Goal: Task Accomplishment & Management: Complete application form

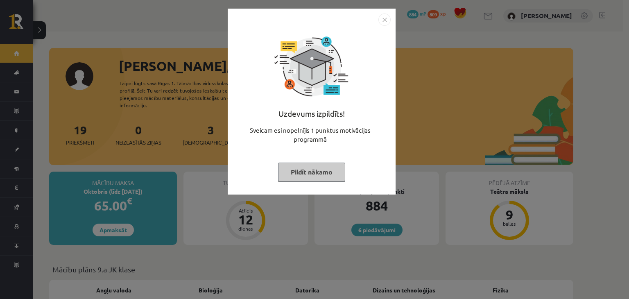
click at [303, 178] on button "Pildīt nākamo" at bounding box center [311, 172] width 67 height 19
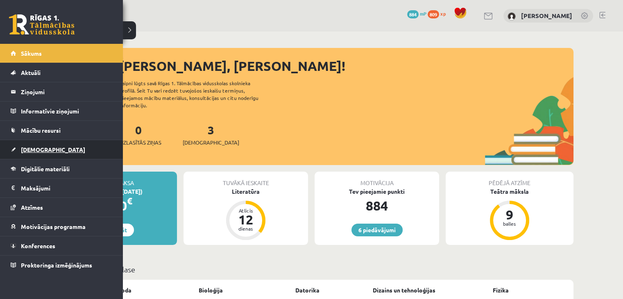
click at [34, 149] on span "[DEMOGRAPHIC_DATA]" at bounding box center [53, 149] width 64 height 7
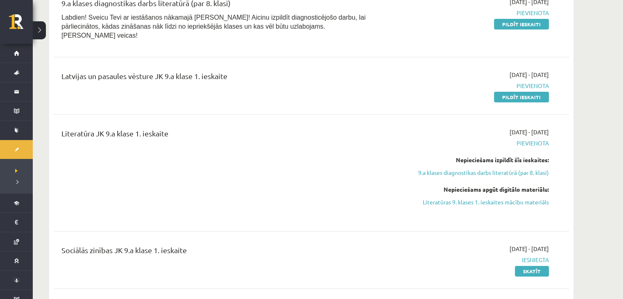
scroll to position [277, 0]
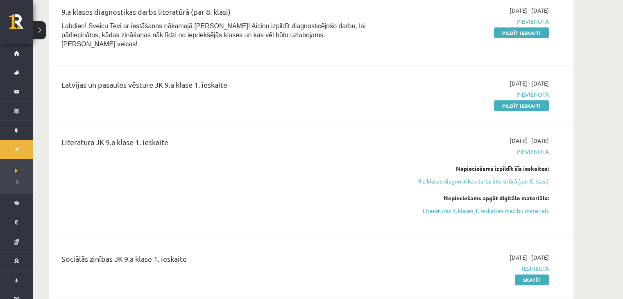
drag, startPoint x: 616, startPoint y: 25, endPoint x: 619, endPoint y: 32, distance: 7.3
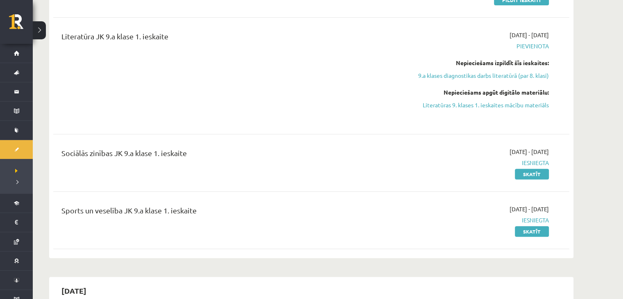
scroll to position [373, 0]
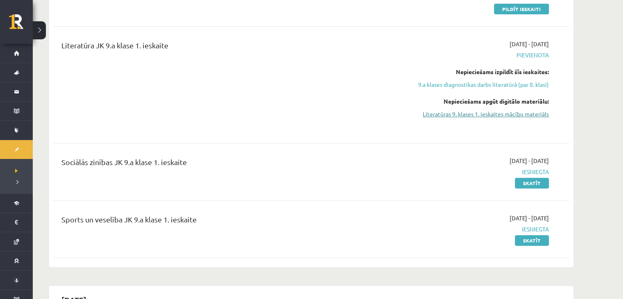
click at [470, 110] on link "Literatūras 9. klases 1. ieskaites mācību materiāls" at bounding box center [471, 114] width 154 height 9
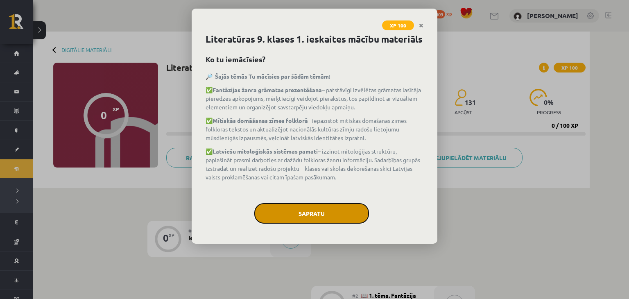
click at [316, 216] on button "Sapratu" at bounding box center [311, 213] width 115 height 20
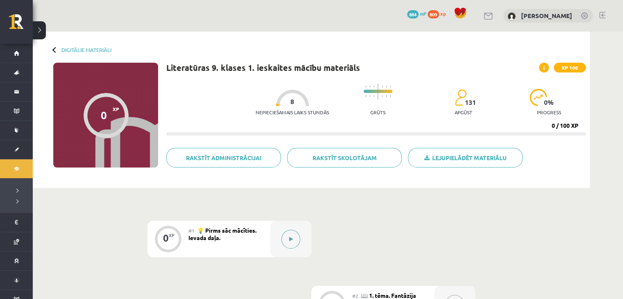
click at [292, 239] on icon at bounding box center [291, 239] width 4 height 5
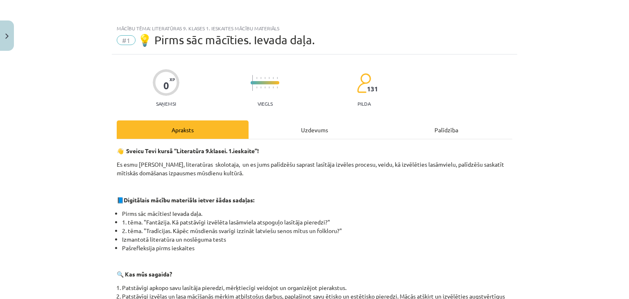
click at [290, 127] on div "Uzdevums" at bounding box center [314, 129] width 132 height 18
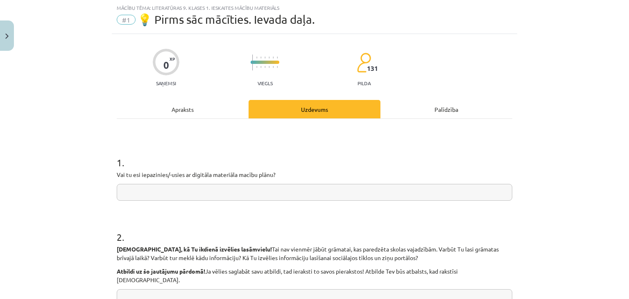
click at [170, 190] on input "text" at bounding box center [314, 192] width 395 height 17
type input "**"
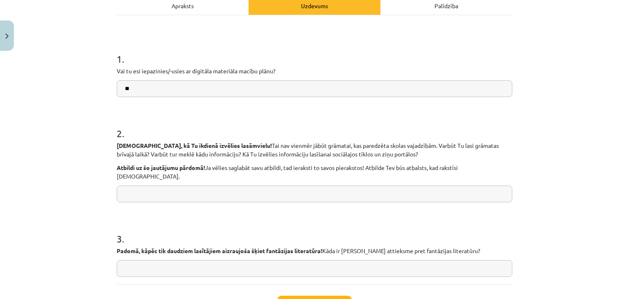
scroll to position [132, 0]
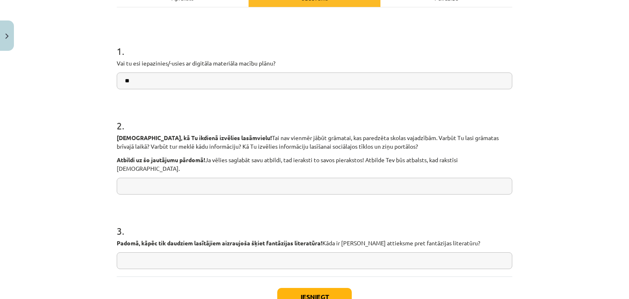
click at [172, 178] on input "text" at bounding box center [314, 186] width 395 height 17
click at [304, 294] on button "Iesniegt" at bounding box center [314, 297] width 75 height 18
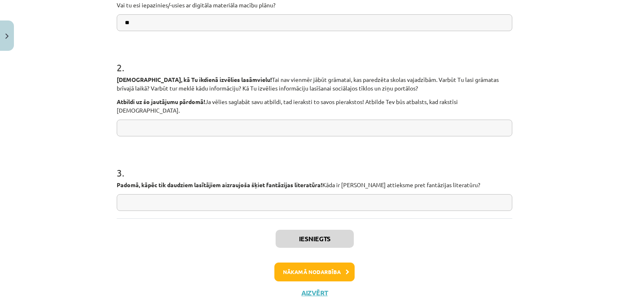
scroll to position [191, 0]
click at [306, 262] on button "Nākamā nodarbība" at bounding box center [314, 271] width 80 height 19
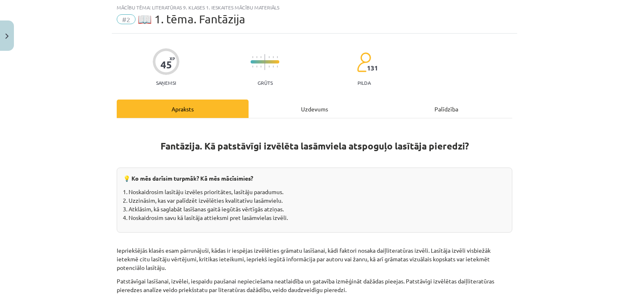
scroll to position [20, 0]
click at [299, 106] on div "Uzdevums" at bounding box center [314, 109] width 132 height 18
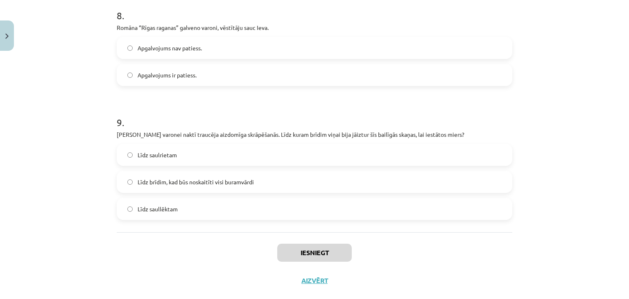
scroll to position [1174, 0]
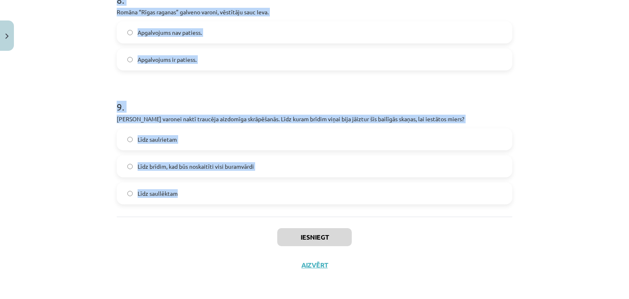
drag, startPoint x: 113, startPoint y: 11, endPoint x: 258, endPoint y: 192, distance: 232.4
copy form "1 . Lore ipsumd sit ametcons, ad elitsed doeiusmo tem, inc, utlabore, et do mag…"
click at [97, 53] on div "Mācību tēma: Literatūras 9. klases 1. ieskaites mācību materiāls #2 📖 1. tēma. …" at bounding box center [314, 149] width 629 height 299
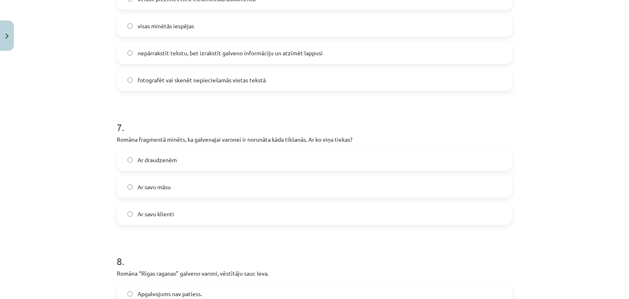
scroll to position [0, 0]
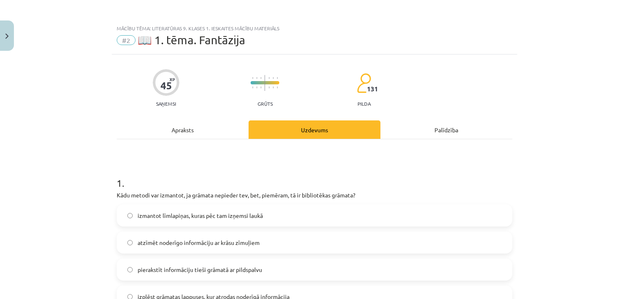
click at [145, 217] on span "izmantot līmlapiņas, kuras pēc tam izņemsi laukā" at bounding box center [200, 215] width 125 height 9
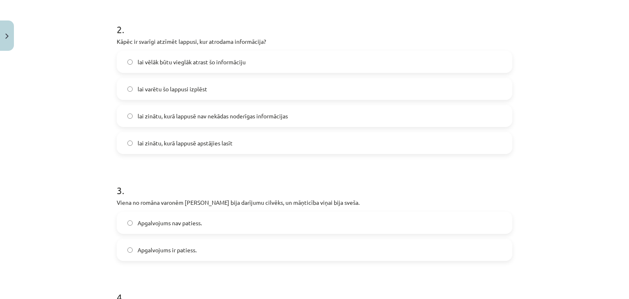
scroll to position [311, 0]
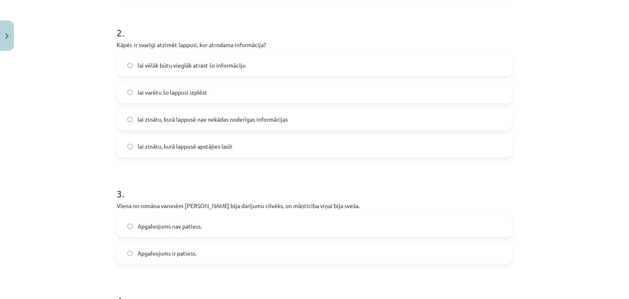
click at [186, 71] on label "lai vēlāk būtu vieglāk atrast šo informāciju" at bounding box center [314, 65] width 394 height 20
click at [216, 229] on label "Apgalvojums nav patiess." at bounding box center [314, 226] width 394 height 20
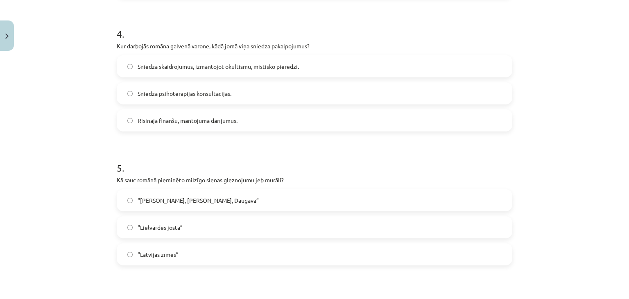
scroll to position [576, 0]
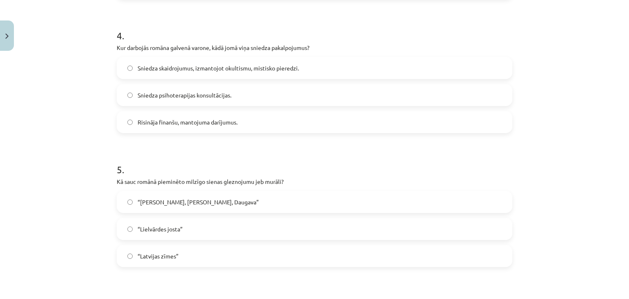
click at [200, 126] on span "Risināja finanšu, mantojuma darījumus." at bounding box center [188, 122] width 100 height 9
click at [210, 230] on label "“Lielvārdes josta”" at bounding box center [314, 229] width 394 height 20
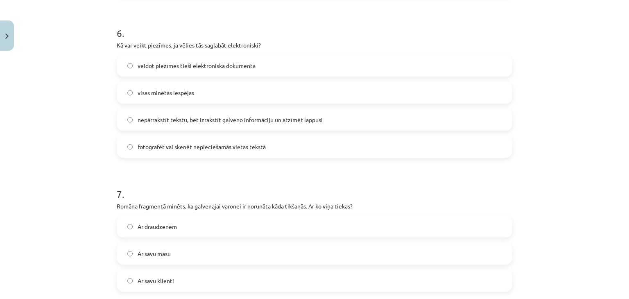
scroll to position [856, 0]
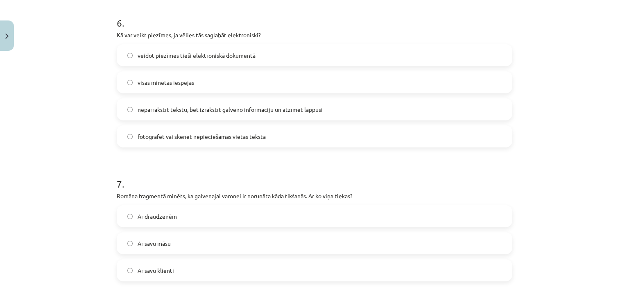
click at [152, 83] on span "visas minētās iespējas" at bounding box center [166, 82] width 56 height 9
click at [187, 264] on label "Ar savu klienti" at bounding box center [314, 270] width 394 height 20
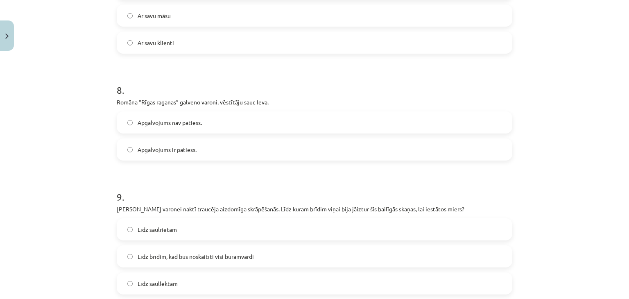
scroll to position [1091, 0]
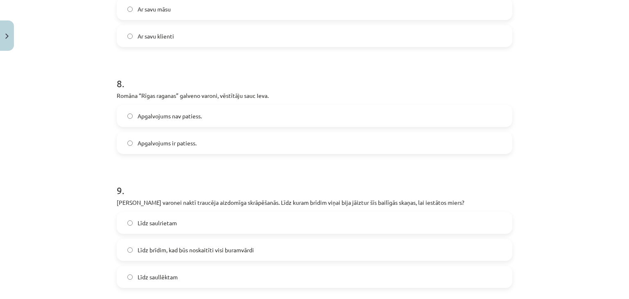
click at [212, 115] on label "Apgalvojums nav patiess." at bounding box center [314, 116] width 394 height 20
click at [214, 219] on label "Līdz saulrietam" at bounding box center [314, 222] width 394 height 20
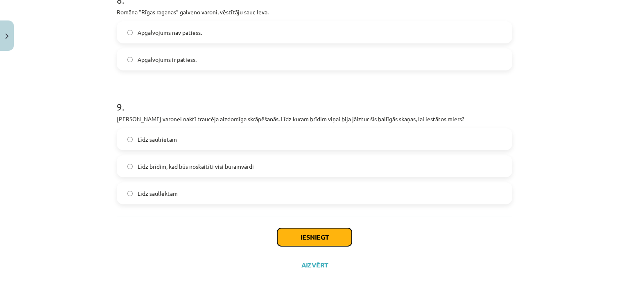
click at [322, 243] on button "Iesniegt" at bounding box center [314, 237] width 75 height 18
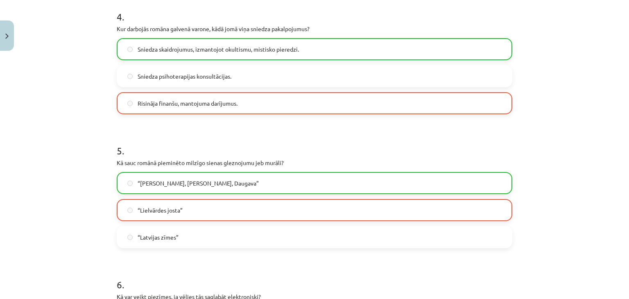
scroll to position [1200, 0]
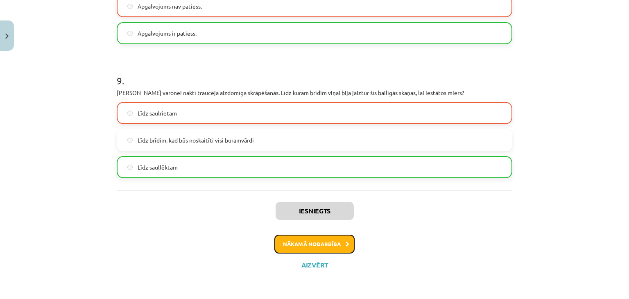
click at [314, 244] on button "Nākamā nodarbība" at bounding box center [314, 244] width 80 height 19
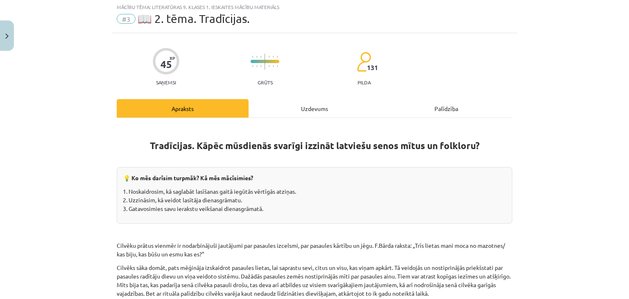
scroll to position [20, 0]
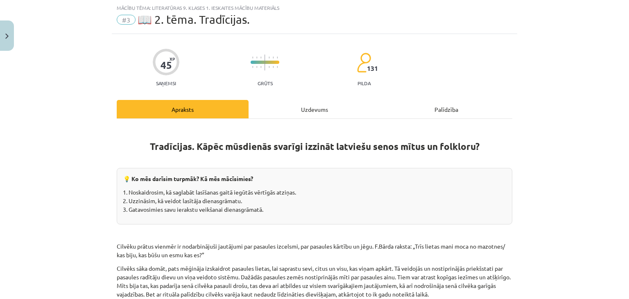
click at [304, 109] on div "Uzdevums" at bounding box center [314, 109] width 132 height 18
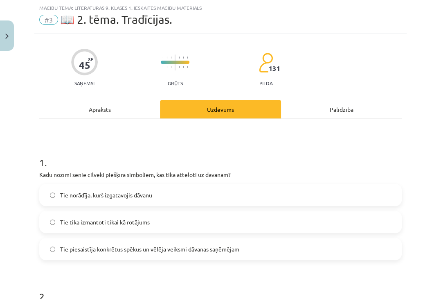
click at [234, 251] on span "Tie piesaistīja konkrētus spēkus un vēlēja veiksmi dāvanas saņēmējam" at bounding box center [149, 249] width 179 height 9
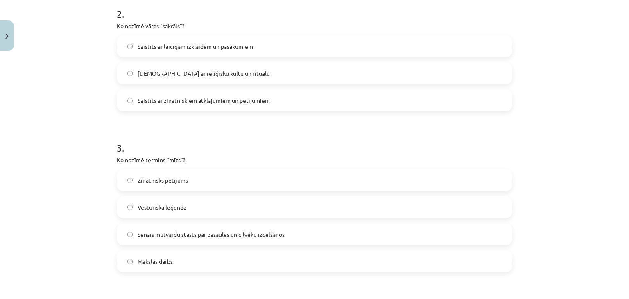
scroll to position [308, 0]
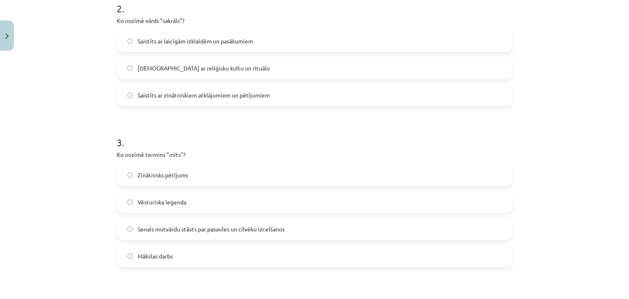
click at [277, 64] on label "[DEMOGRAPHIC_DATA] ar reliģisku kultu un rituālu" at bounding box center [314, 68] width 394 height 20
click at [230, 233] on label "Senais mutvārdu stāsts par pasaules un cilvēku izcelšanos" at bounding box center [314, 229] width 394 height 20
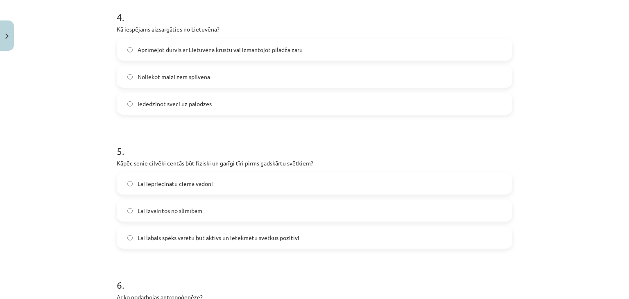
scroll to position [596, 0]
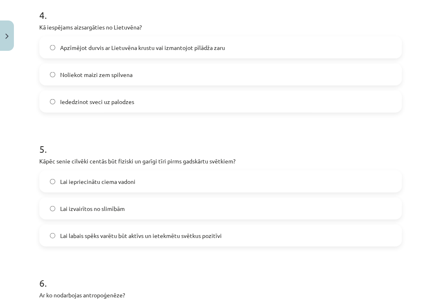
click at [222, 52] on label "Apzīmējot durvis ar Lietuvēna krustu vai izmantojot pīlādža zaru" at bounding box center [220, 47] width 361 height 20
click at [198, 241] on label "Lai labais spēks varētu būt aktīvs un ietekmētu svētkus pozitīvi" at bounding box center [220, 235] width 361 height 20
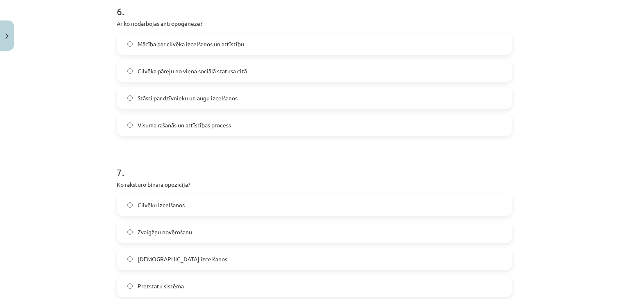
scroll to position [870, 0]
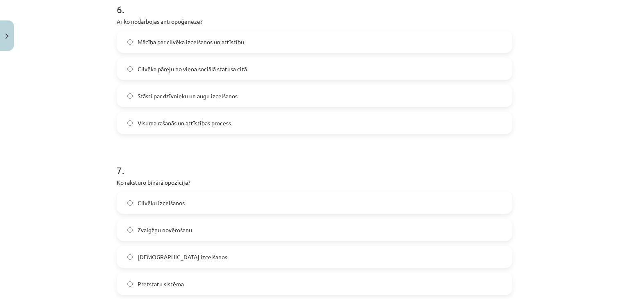
click at [260, 41] on label "Mācība par cilvēka izcelšanos un attīstību" at bounding box center [314, 42] width 394 height 20
click at [234, 287] on label "Pretstatu sistēma" at bounding box center [314, 283] width 394 height 20
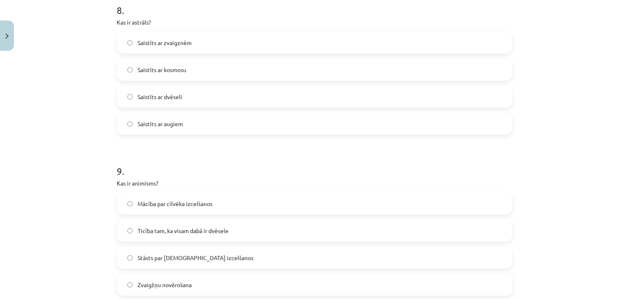
scroll to position [1194, 0]
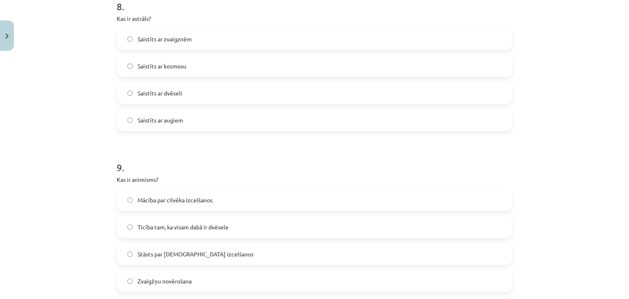
click at [244, 97] on label "Saistīts ar dvēseli" at bounding box center [314, 93] width 394 height 20
click at [187, 232] on label "Ticība tam, ka visam dabā ir dvēsele" at bounding box center [314, 227] width 394 height 20
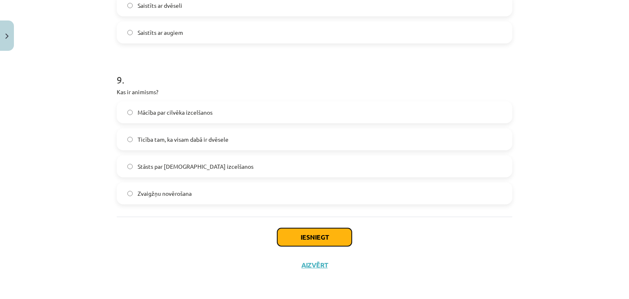
click at [323, 238] on button "Iesniegt" at bounding box center [314, 237] width 75 height 18
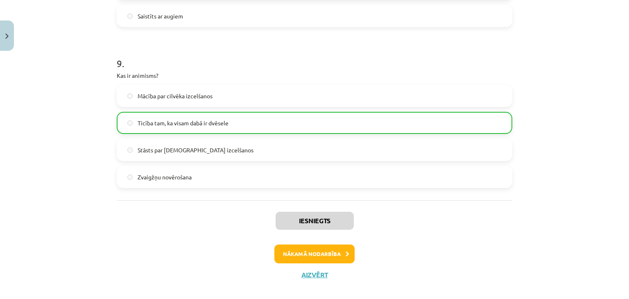
scroll to position [1308, 0]
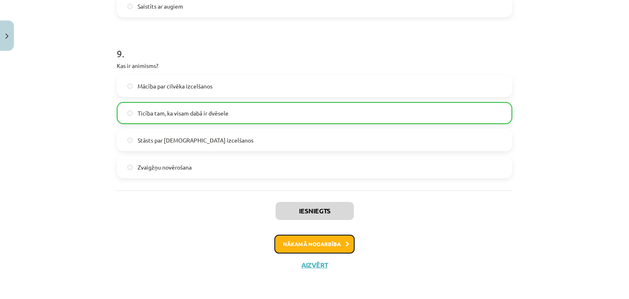
click at [297, 249] on button "Nākamā nodarbība" at bounding box center [314, 244] width 80 height 19
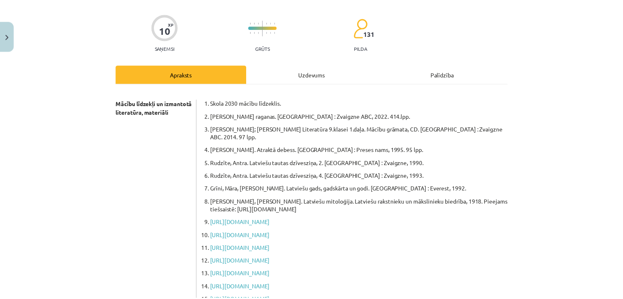
scroll to position [20, 0]
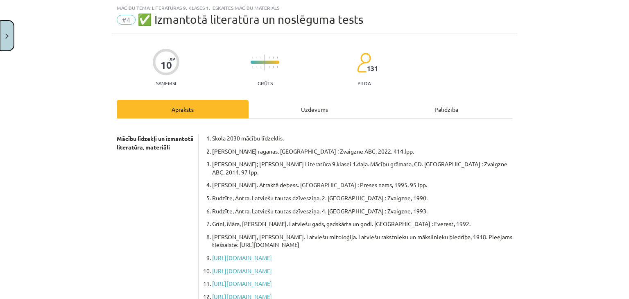
click at [3, 37] on button "Close" at bounding box center [7, 35] width 14 height 30
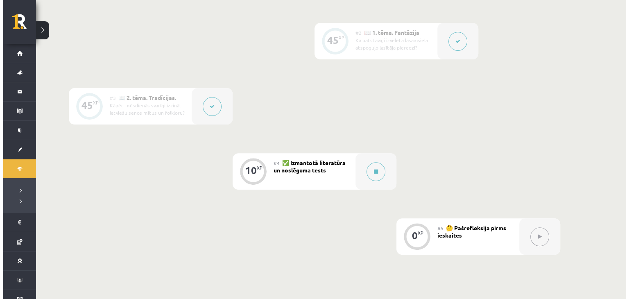
scroll to position [261, 0]
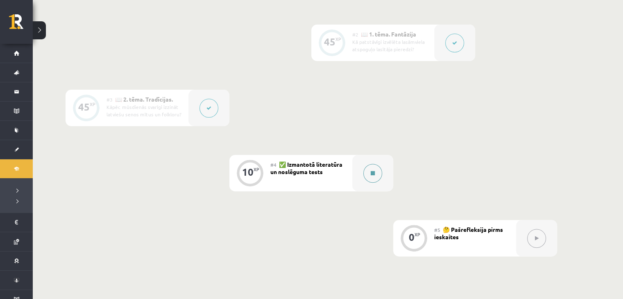
click at [369, 177] on button at bounding box center [372, 173] width 19 height 19
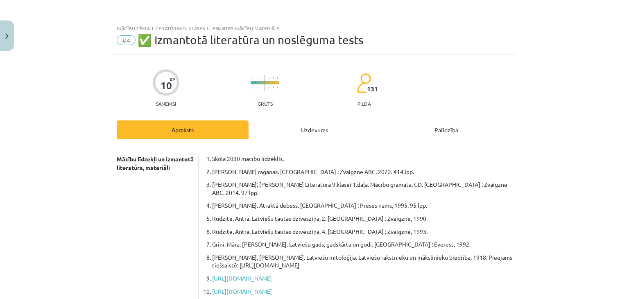
click at [306, 135] on div "Uzdevums" at bounding box center [314, 129] width 132 height 18
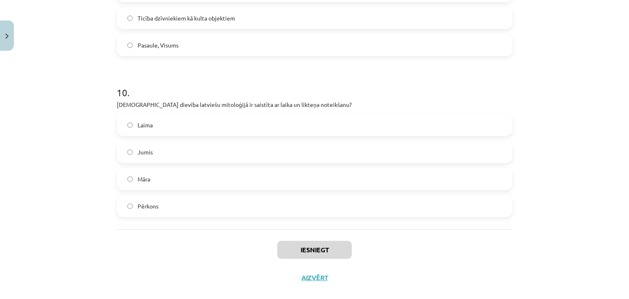
scroll to position [1551, 0]
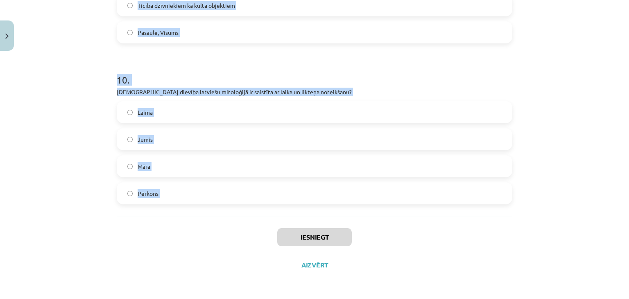
drag, startPoint x: 104, startPoint y: 161, endPoint x: 224, endPoint y: 236, distance: 142.0
click at [224, 236] on div "Mācību tēma: Literatūras 9. klases 1. ieskaites mācību materiāls #4 ✅ Izmantotā…" at bounding box center [314, 149] width 629 height 299
click at [215, 244] on div "Iesniegt Aizvērt" at bounding box center [314, 245] width 395 height 57
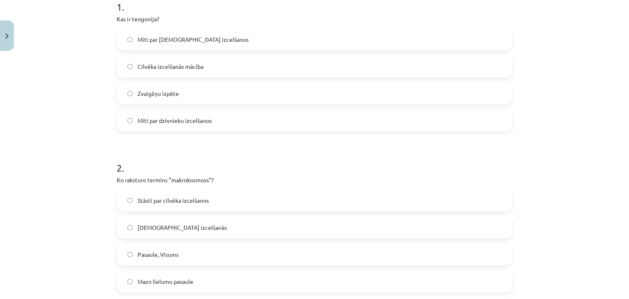
scroll to position [174, 0]
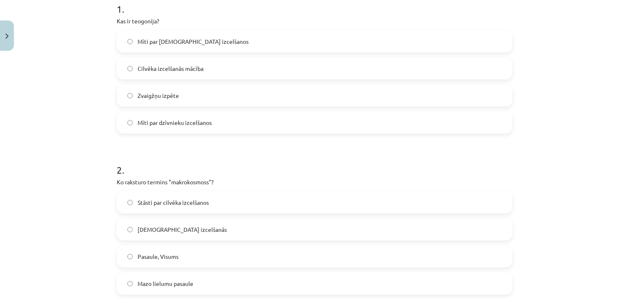
click at [443, 43] on label "Mīti par [DEMOGRAPHIC_DATA] izcelšanos" at bounding box center [314, 41] width 394 height 20
click at [255, 262] on label "Pasaule, Visums" at bounding box center [314, 256] width 394 height 20
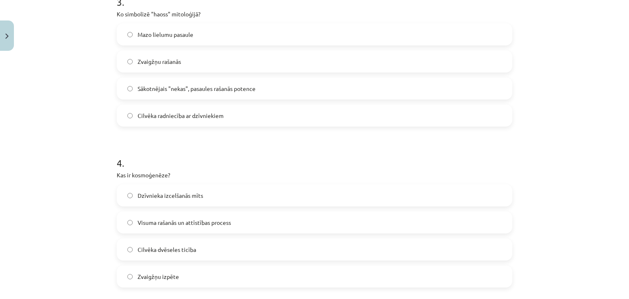
scroll to position [496, 0]
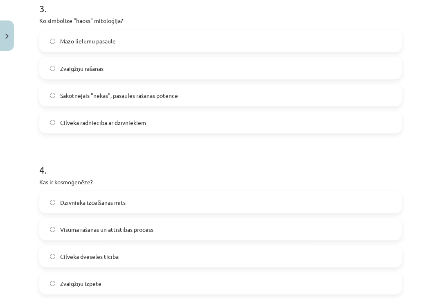
click at [109, 94] on span "Sākotnējais "nekas", pasaules rašanās potence" at bounding box center [119, 95] width 118 height 9
click at [149, 226] on span "Visuma rašanās un attīstības process" at bounding box center [106, 229] width 93 height 9
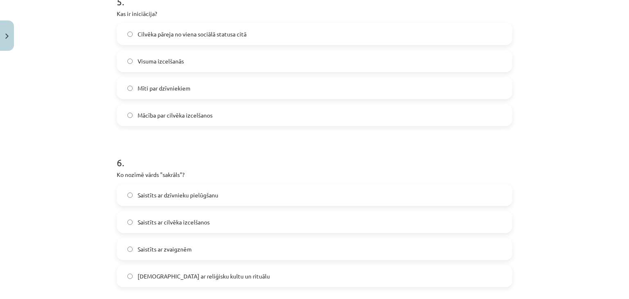
scroll to position [812, 0]
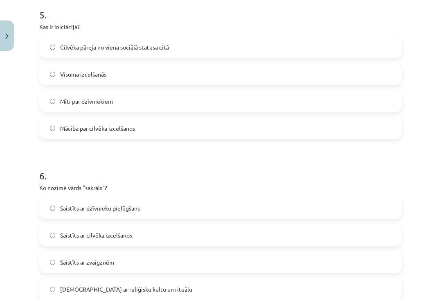
click at [225, 45] on label "Cilvēka pāreja no viena sociālā statusa citā" at bounding box center [220, 47] width 361 height 20
click at [122, 291] on span "[DEMOGRAPHIC_DATA] ar reliģisku kultu un rituālu" at bounding box center [126, 289] width 132 height 9
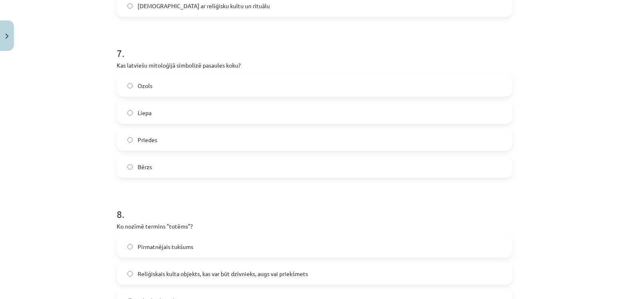
scroll to position [1108, 0]
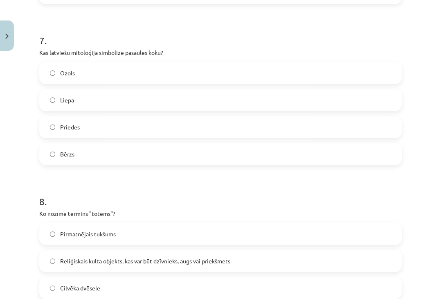
click at [117, 75] on label "Ozols" at bounding box center [220, 73] width 361 height 20
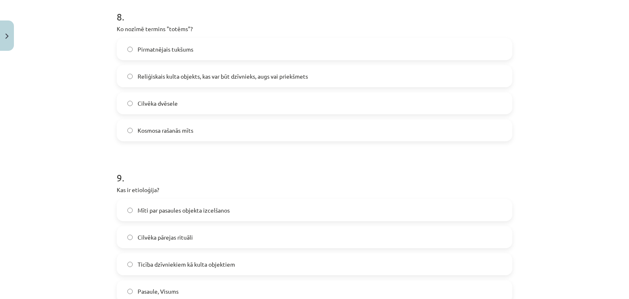
scroll to position [1299, 0]
